Goal: Task Accomplishment & Management: Manage account settings

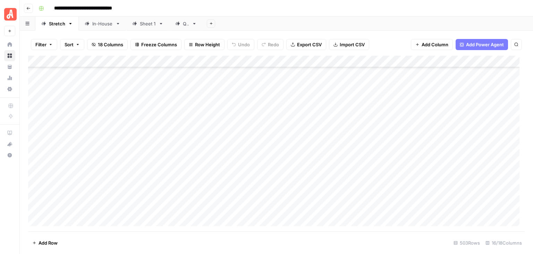
scroll to position [4549, 0]
click at [284, 162] on div "Add Column" at bounding box center [276, 143] width 497 height 175
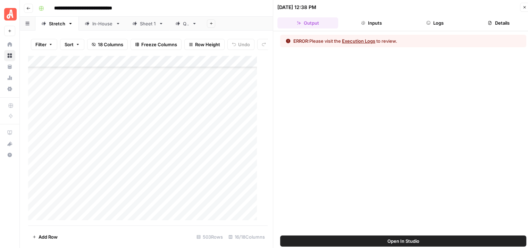
click at [523, 6] on icon "button" at bounding box center [525, 7] width 4 height 4
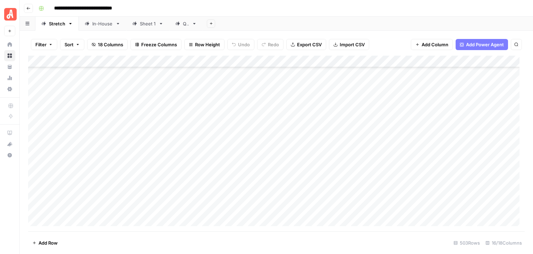
scroll to position [4549, 0]
click at [313, 60] on div "Add Column" at bounding box center [276, 143] width 497 height 175
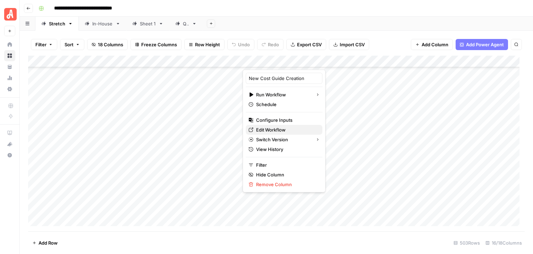
click at [278, 128] on span "Edit Workflow" at bounding box center [286, 129] width 61 height 7
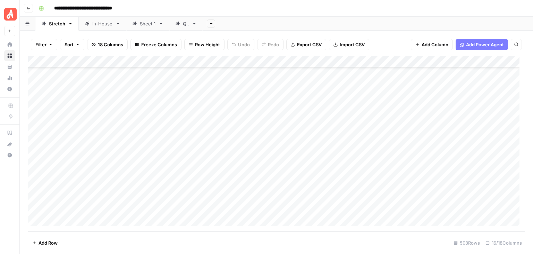
click at [313, 9] on div "**********" at bounding box center [281, 8] width 491 height 11
click at [381, 8] on div "**********" at bounding box center [281, 8] width 491 height 11
click at [126, 9] on input "**********" at bounding box center [95, 8] width 89 height 11
drag, startPoint x: 137, startPoint y: 6, endPoint x: 49, endPoint y: 11, distance: 88.0
click at [49, 11] on div "**********" at bounding box center [281, 8] width 491 height 11
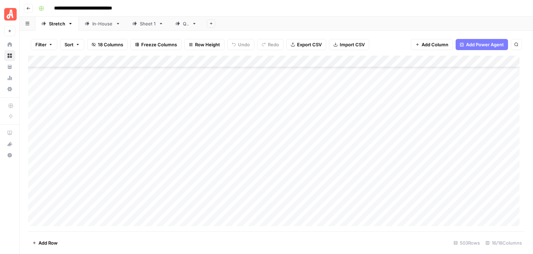
click at [271, 4] on div "**********" at bounding box center [281, 8] width 491 height 11
drag, startPoint x: 147, startPoint y: 9, endPoint x: 82, endPoint y: 5, distance: 65.4
click at [79, 6] on div "**********" at bounding box center [281, 8] width 491 height 11
drag, startPoint x: 136, startPoint y: 7, endPoint x: 54, endPoint y: 6, distance: 82.3
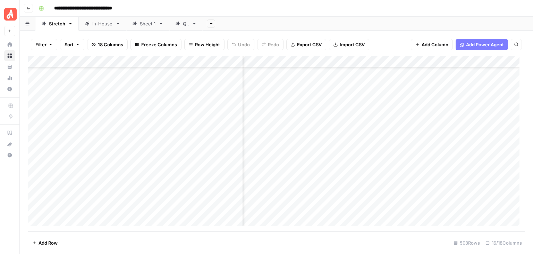
click at [54, 6] on input "**********" at bounding box center [95, 8] width 89 height 11
click at [271, 11] on div "**********" at bounding box center [281, 8] width 491 height 11
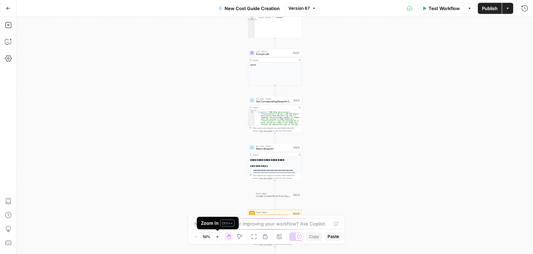
click at [218, 235] on icon "button" at bounding box center [218, 236] width 4 height 4
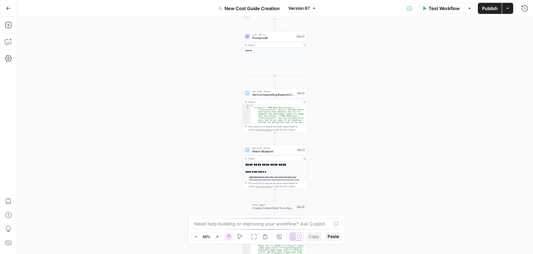
click at [218, 235] on icon "button" at bounding box center [218, 236] width 4 height 4
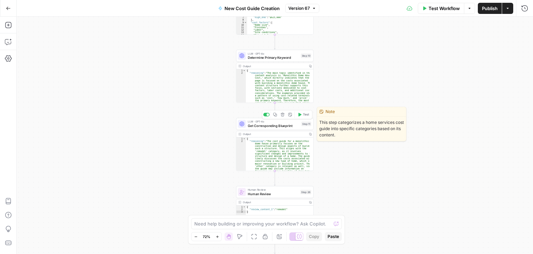
click at [283, 124] on span "Get Corresponding Blueprint" at bounding box center [273, 125] width 51 height 5
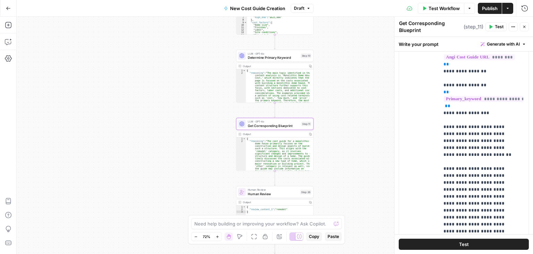
scroll to position [34, 0]
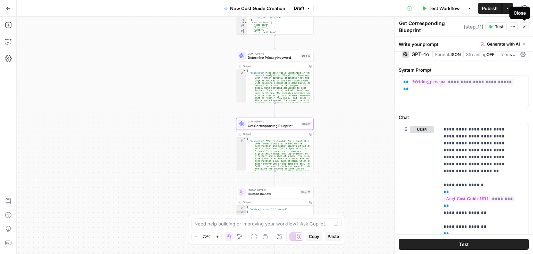
click at [525, 25] on icon "button" at bounding box center [525, 27] width 4 height 4
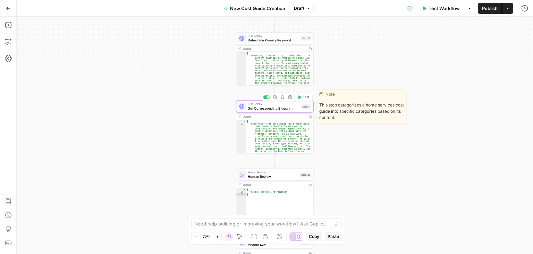
click at [274, 108] on span "Get Corresponding Blueprint" at bounding box center [273, 108] width 51 height 5
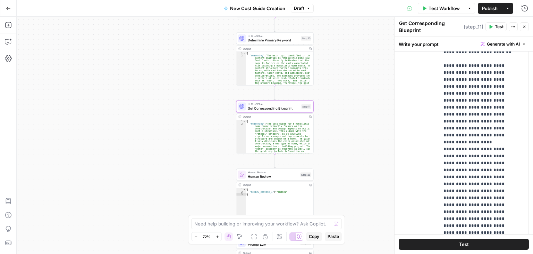
scroll to position [243, 0]
click at [523, 28] on icon "button" at bounding box center [525, 27] width 4 height 4
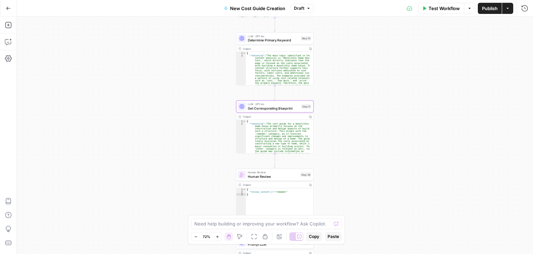
click at [306, 11] on button "Draft" at bounding box center [302, 8] width 23 height 9
click at [454, 62] on div "**********" at bounding box center [275, 135] width 517 height 237
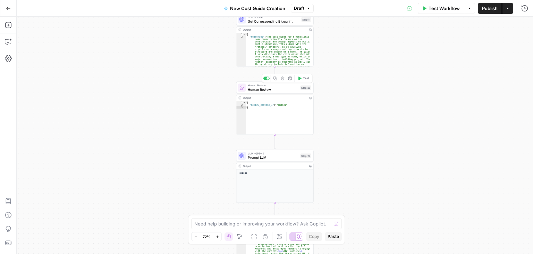
click at [278, 91] on span "Human Review" at bounding box center [273, 89] width 50 height 5
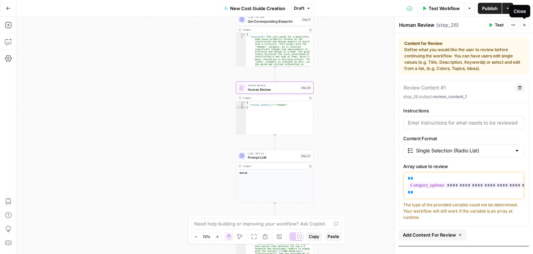
click at [525, 26] on icon "button" at bounding box center [525, 25] width 4 height 4
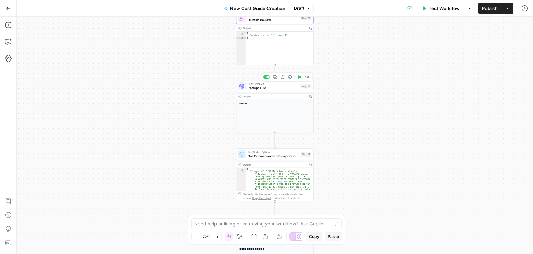
click at [257, 92] on div "LLM · GPT-4.1 Prompt LLM Step 27 Copy step Delete step Add Note Test" at bounding box center [274, 86] width 77 height 12
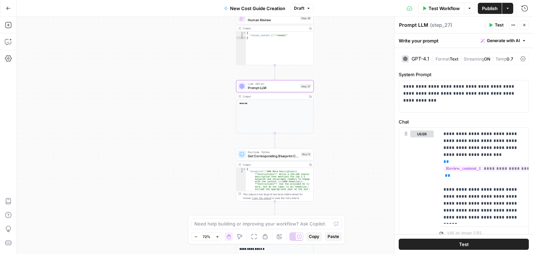
scroll to position [32, 0]
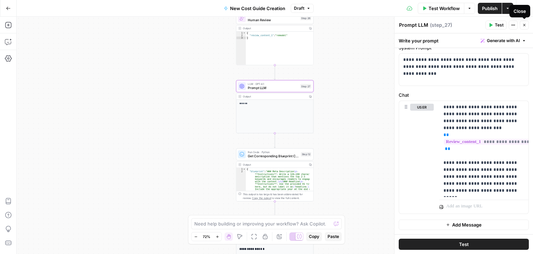
click at [524, 26] on icon "button" at bounding box center [525, 25] width 2 height 2
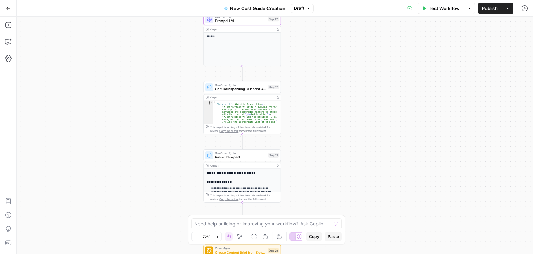
drag, startPoint x: 407, startPoint y: 123, endPoint x: 374, endPoint y: 125, distance: 32.7
click at [374, 125] on div "**********" at bounding box center [275, 135] width 517 height 237
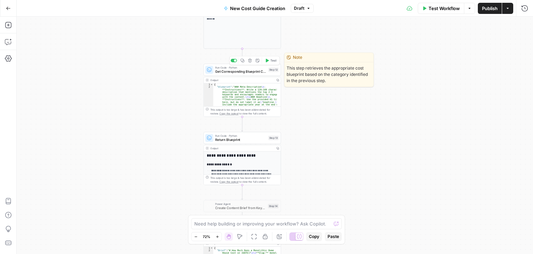
click at [243, 69] on span "Get Corresponding Blueprint Content" at bounding box center [240, 71] width 51 height 5
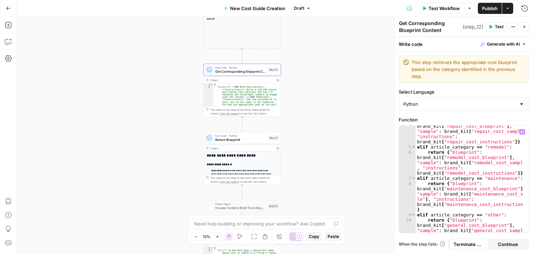
scroll to position [0, 0]
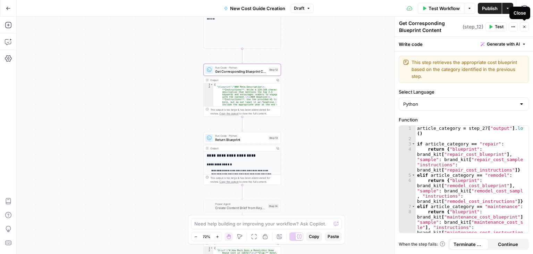
click at [525, 26] on icon "button" at bounding box center [525, 27] width 2 height 2
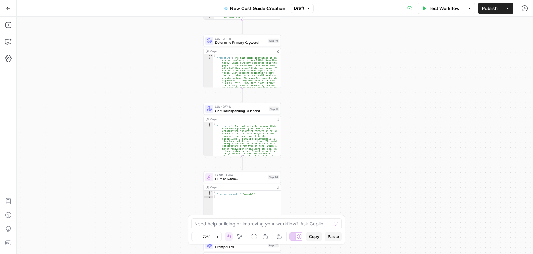
click at [226, 115] on div "LLM · GPT-4o Get Corresponding Blueprint Step 11 Output Copy 1 2 { "reasoning" …" at bounding box center [242, 129] width 77 height 53
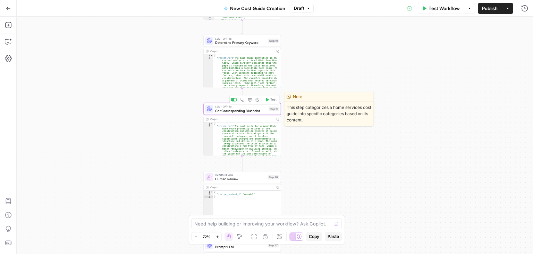
click at [227, 114] on div "LLM · GPT-4o Get Corresponding Blueprint Step 11 Copy step Delete step Edit Not…" at bounding box center [242, 109] width 77 height 12
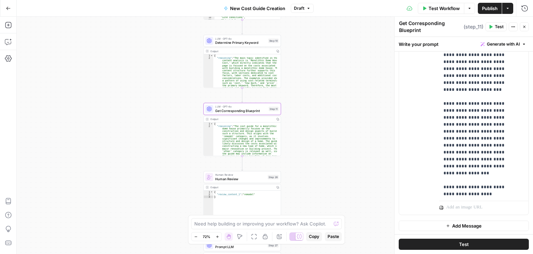
scroll to position [582, 0]
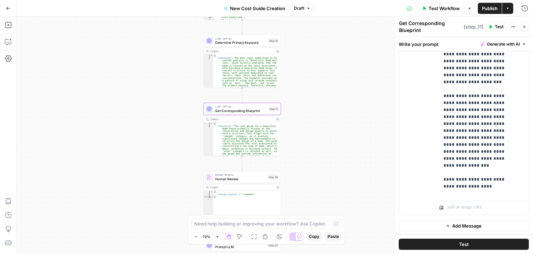
click at [525, 28] on icon "button" at bounding box center [525, 27] width 4 height 4
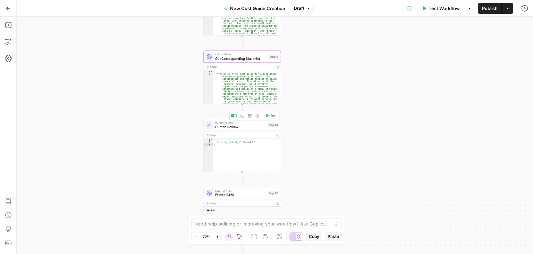
click at [242, 128] on span "Human Review" at bounding box center [240, 126] width 50 height 5
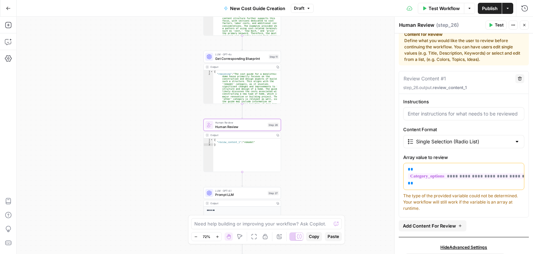
scroll to position [0, 0]
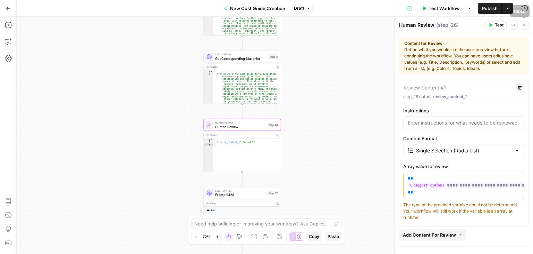
click at [526, 24] on icon "button" at bounding box center [525, 25] width 4 height 4
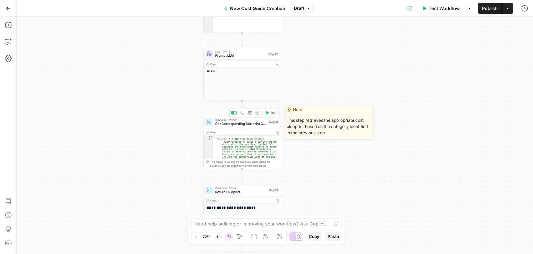
click at [229, 125] on span "Get Corresponding Blueprint Content" at bounding box center [240, 123] width 51 height 5
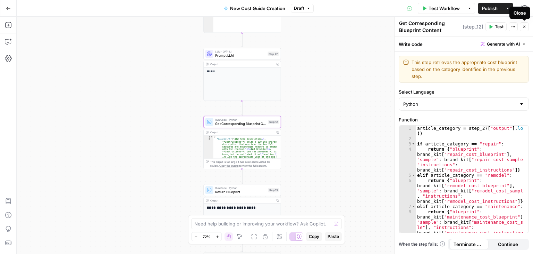
click at [524, 27] on icon "button" at bounding box center [525, 27] width 4 height 4
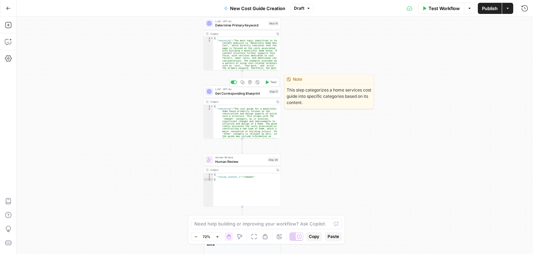
click at [248, 92] on span "Get Corresponding Blueprint" at bounding box center [240, 93] width 51 height 5
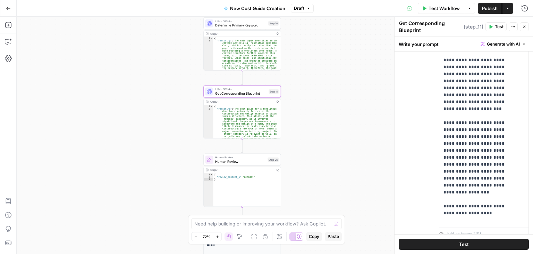
scroll to position [242, 0]
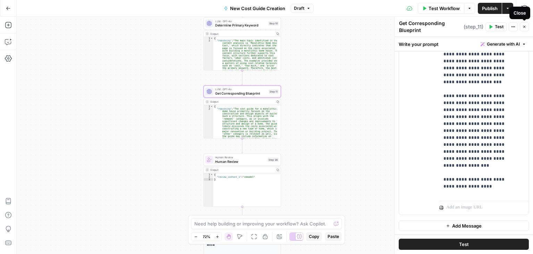
click at [525, 25] on icon "button" at bounding box center [525, 27] width 4 height 4
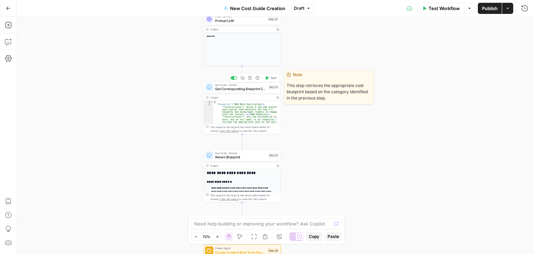
click at [241, 86] on span "Get Corresponding Blueprint Content" at bounding box center [240, 88] width 51 height 5
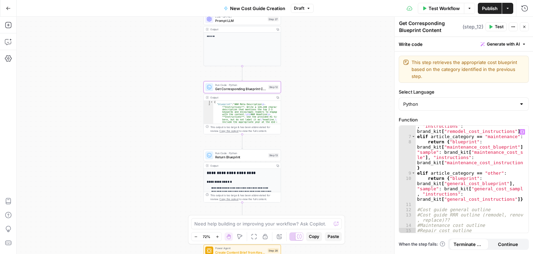
scroll to position [0, 0]
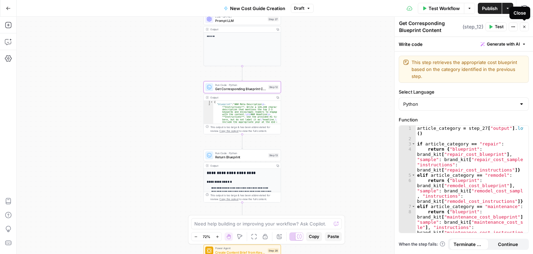
click at [526, 27] on icon "button" at bounding box center [525, 27] width 4 height 4
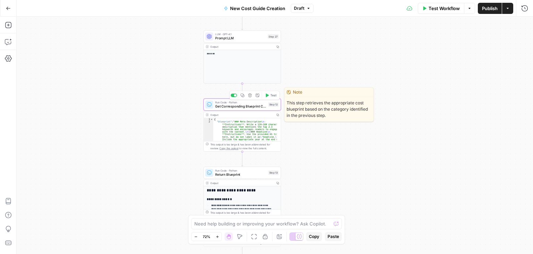
click at [251, 106] on span "Get Corresponding Blueprint Content" at bounding box center [240, 105] width 51 height 5
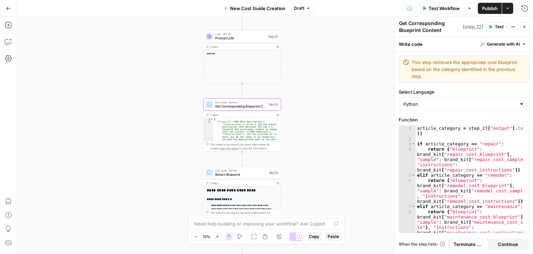
click at [355, 39] on div "**********" at bounding box center [275, 135] width 517 height 237
click at [525, 26] on icon "button" at bounding box center [525, 27] width 4 height 4
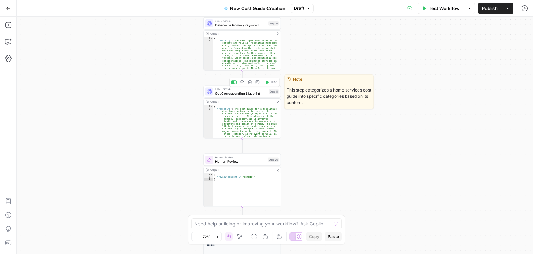
click at [252, 94] on span "Get Corresponding Blueprint" at bounding box center [240, 93] width 51 height 5
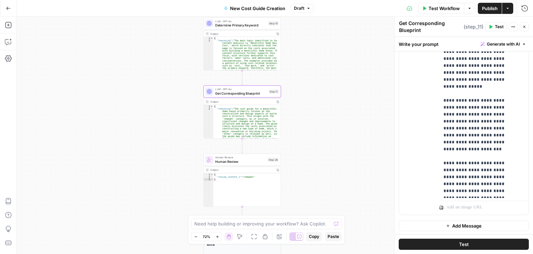
scroll to position [582, 0]
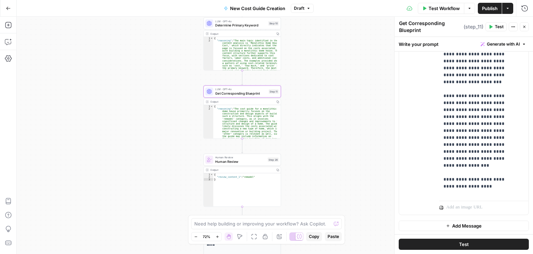
click at [524, 28] on icon "button" at bounding box center [525, 27] width 4 height 4
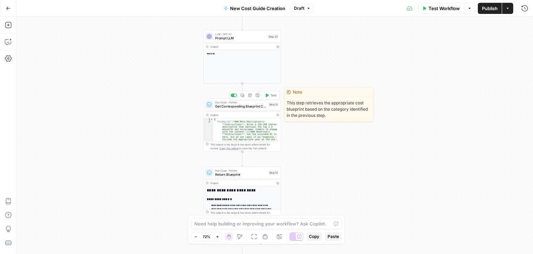
click at [242, 107] on span "Get Corresponding Blueprint Content" at bounding box center [240, 105] width 51 height 5
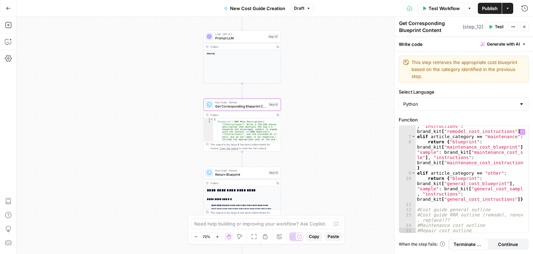
scroll to position [0, 0]
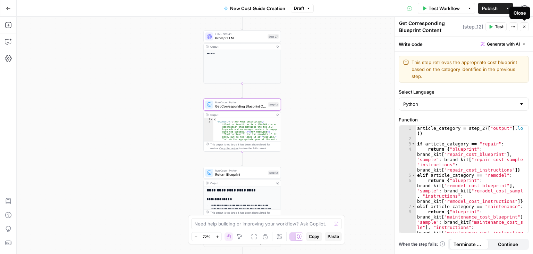
click at [524, 28] on icon "button" at bounding box center [525, 27] width 4 height 4
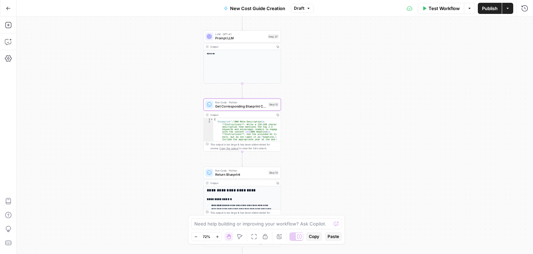
click at [438, 5] on span "Test Workflow" at bounding box center [444, 8] width 31 height 7
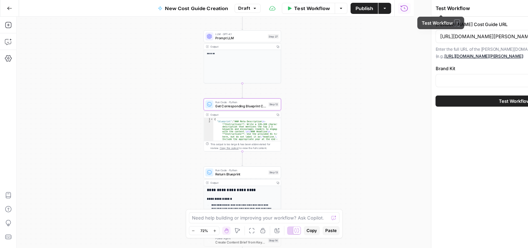
type input "HomeAdvisor"
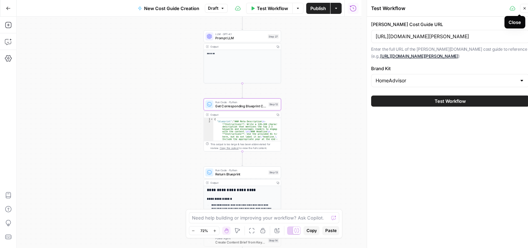
click at [525, 7] on icon "button" at bounding box center [525, 8] width 4 height 4
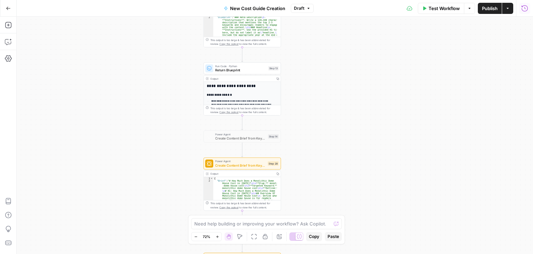
click at [307, 10] on icon "button" at bounding box center [309, 8] width 4 height 4
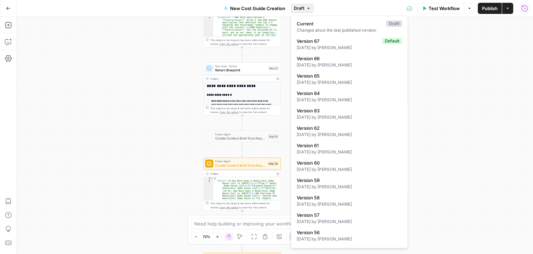
click at [497, 57] on div "**********" at bounding box center [275, 135] width 517 height 237
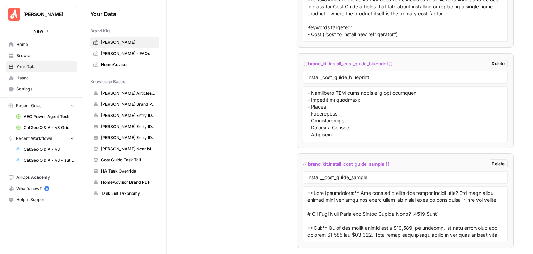
scroll to position [6330, 0]
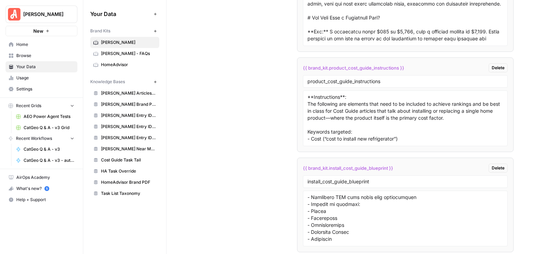
click at [118, 62] on span "HomeAdvisor" at bounding box center [128, 64] width 55 height 6
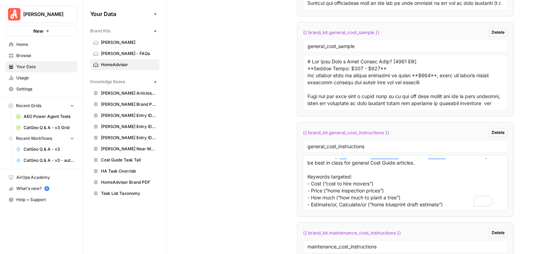
scroll to position [2542, 0]
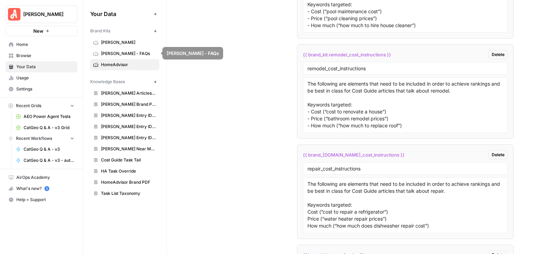
click at [113, 40] on span "[PERSON_NAME]" at bounding box center [128, 42] width 55 height 6
click at [122, 41] on span "[PERSON_NAME]" at bounding box center [128, 42] width 55 height 6
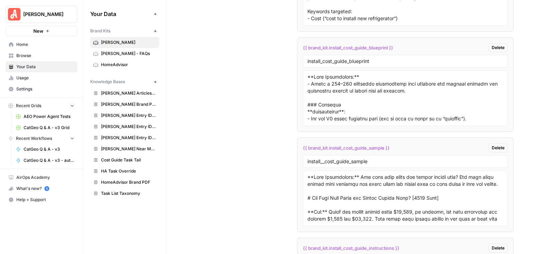
scroll to position [6415, 0]
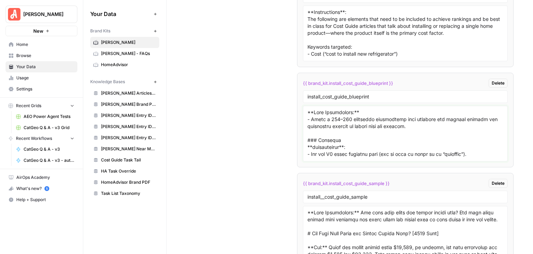
click at [371, 121] on textarea at bounding box center [406, 133] width 196 height 49
click at [363, 121] on textarea "To enrich screen reader interactions, please activate Accessibility in Grammarl…" at bounding box center [406, 133] width 196 height 49
click at [425, 109] on textarea "To enrich screen reader interactions, please activate Accessibility in Grammarl…" at bounding box center [406, 133] width 196 height 49
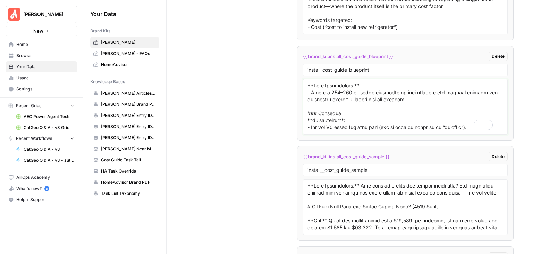
scroll to position [6449, 0]
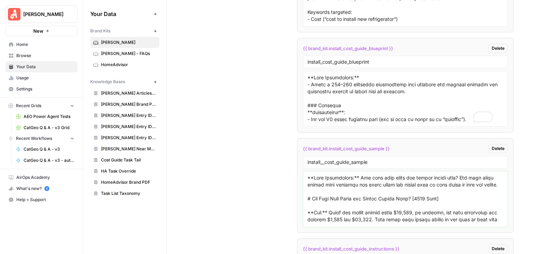
click at [359, 174] on textarea at bounding box center [406, 198] width 196 height 49
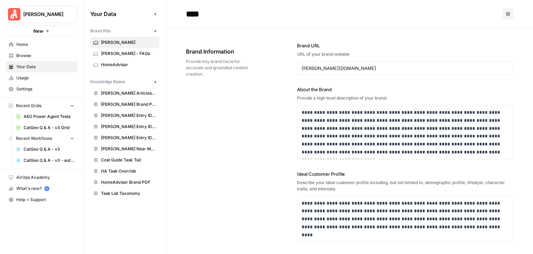
click at [34, 14] on span "[PERSON_NAME]" at bounding box center [44, 14] width 42 height 7
click at [30, 17] on span "[PERSON_NAME]" at bounding box center [44, 14] width 42 height 7
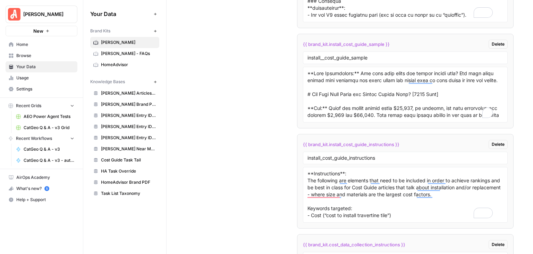
click at [58, 14] on span "[PERSON_NAME]" at bounding box center [44, 14] width 42 height 7
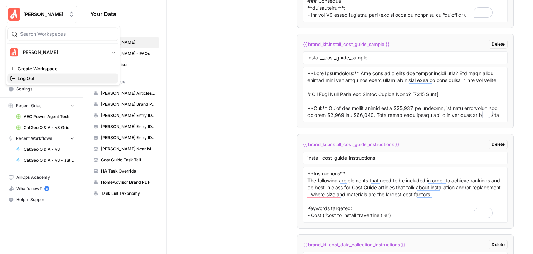
click at [34, 75] on span "Log Out" at bounding box center [65, 78] width 95 height 7
